Goal: Transaction & Acquisition: Purchase product/service

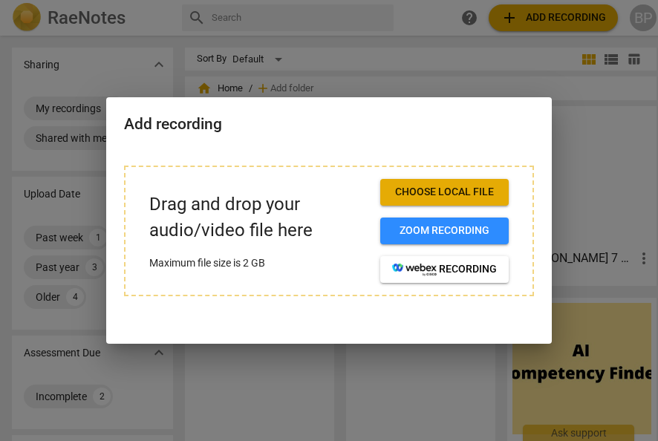
click at [431, 192] on span "Choose local file" at bounding box center [444, 192] width 105 height 15
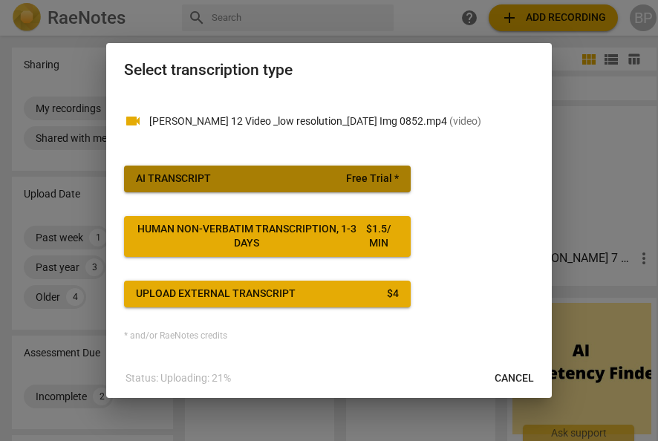
click at [354, 183] on span "Free Trial *" at bounding box center [372, 179] width 53 height 15
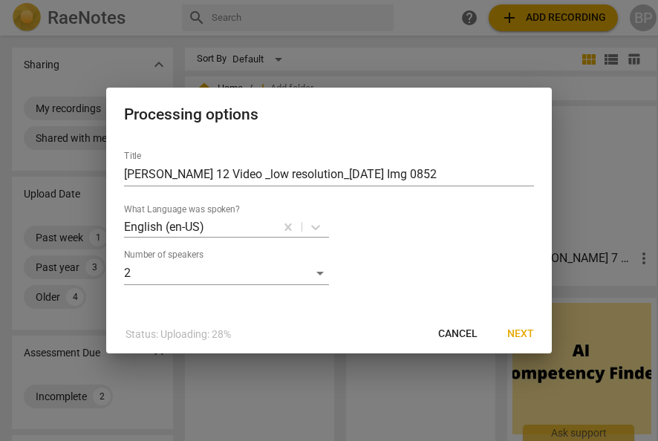
click at [524, 332] on span "Next" at bounding box center [520, 334] width 27 height 15
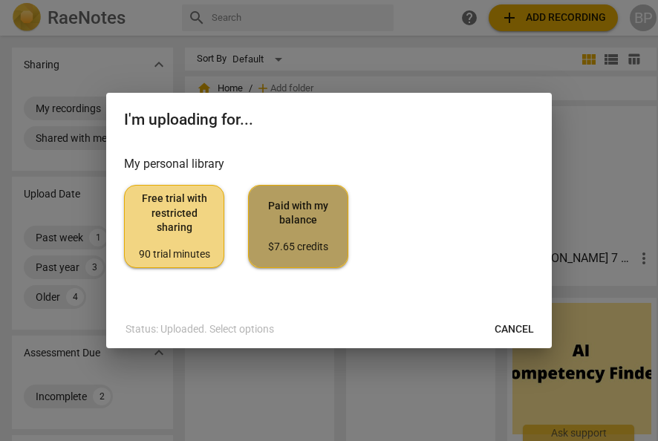
click at [325, 219] on span "Paid with my balance $7.65 credits" at bounding box center [298, 227] width 75 height 56
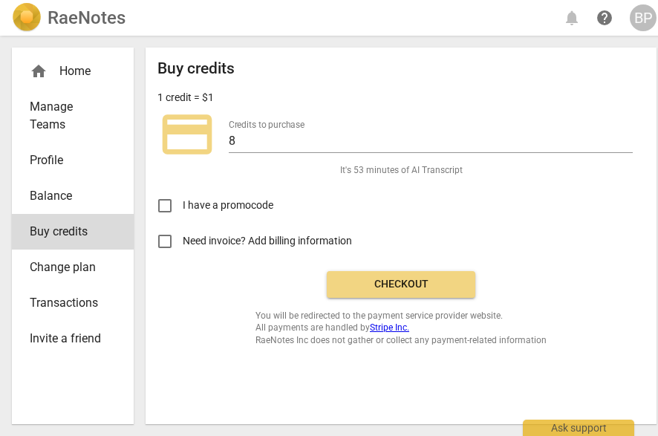
click at [420, 282] on span "Checkout" at bounding box center [401, 284] width 125 height 15
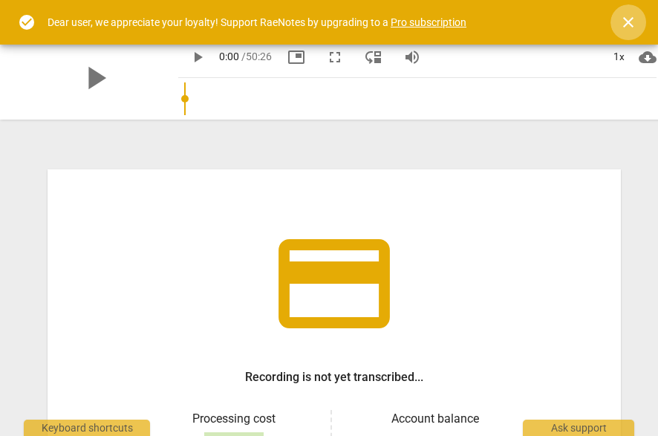
click at [625, 22] on span "close" at bounding box center [628, 22] width 18 height 18
